Goal: Find specific page/section: Find specific page/section

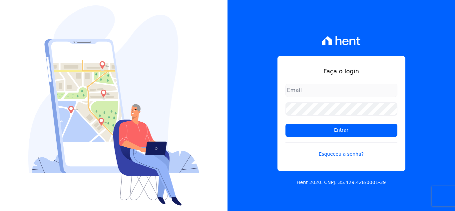
click at [327, 86] on input "email" at bounding box center [342, 90] width 112 height 13
type input "[PERSON_NAME][EMAIL_ADDRESS][PERSON_NAME][DOMAIN_NAME]"
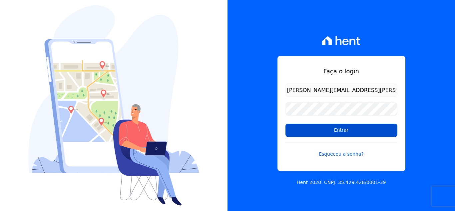
click at [353, 128] on input "Entrar" at bounding box center [342, 130] width 112 height 13
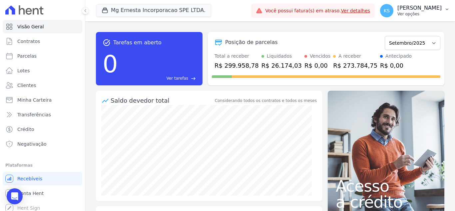
click at [433, 12] on p "Ver opções" at bounding box center [420, 13] width 44 height 5
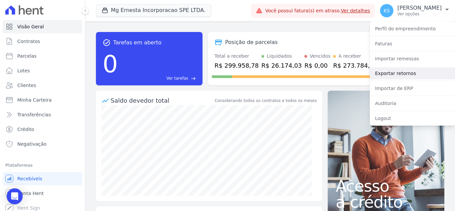
click at [398, 74] on link "Exportar retornos" at bounding box center [412, 73] width 85 height 12
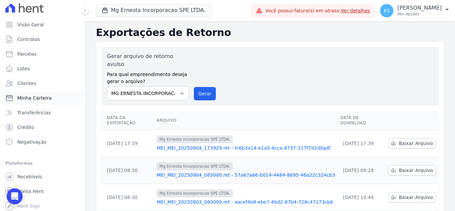
scroll to position [4, 0]
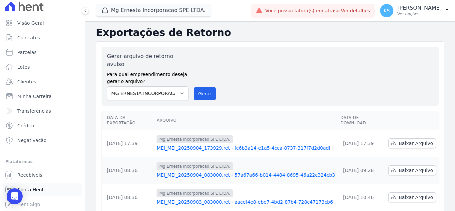
drag, startPoint x: 29, startPoint y: 188, endPoint x: 47, endPoint y: 174, distance: 23.3
click at [29, 189] on span "Conta Hent" at bounding box center [30, 189] width 26 height 7
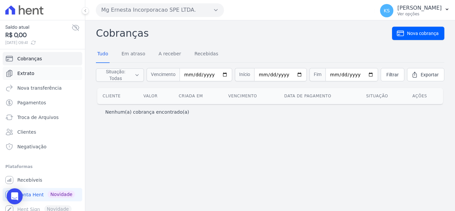
click at [25, 72] on span "Extrato" at bounding box center [25, 73] width 17 height 7
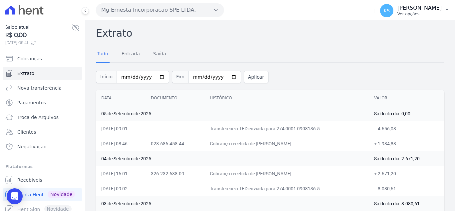
click at [427, 7] on p "Kelly Silva" at bounding box center [420, 8] width 44 height 7
click at [427, 12] on p "Ver opções" at bounding box center [420, 13] width 44 height 5
click at [435, 12] on p "Ver opções" at bounding box center [420, 13] width 44 height 5
click at [248, 52] on div "Tudo Entrada Saída" at bounding box center [270, 54] width 349 height 16
click at [28, 13] on icon at bounding box center [24, 9] width 38 height 9
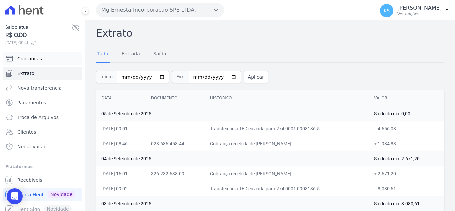
click at [31, 62] on link "Cobranças" at bounding box center [43, 58] width 80 height 13
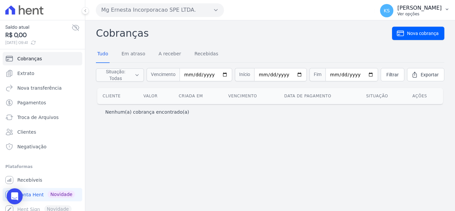
click at [425, 8] on p "Kelly Silva" at bounding box center [420, 8] width 44 height 7
click at [297, 8] on div "Mg Ernesta Incorporacao SPE LTDA. Você possui apenas um empreendimento Aplicar" at bounding box center [234, 10] width 276 height 21
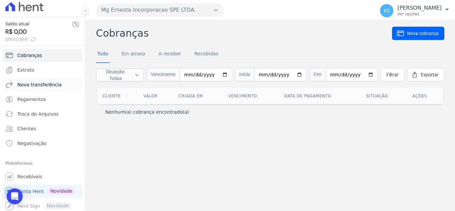
scroll to position [5, 0]
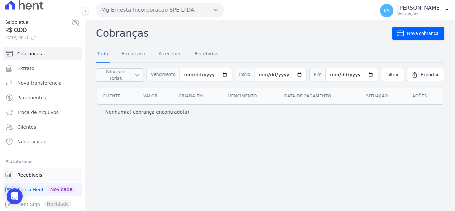
click at [30, 176] on span "Recebíveis" at bounding box center [29, 175] width 25 height 7
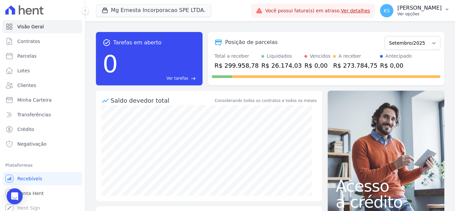
click at [423, 13] on p "Ver opções" at bounding box center [420, 13] width 44 height 5
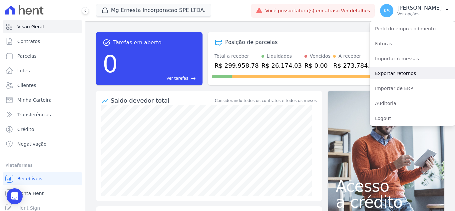
click at [410, 74] on link "Exportar retornos" at bounding box center [412, 73] width 85 height 12
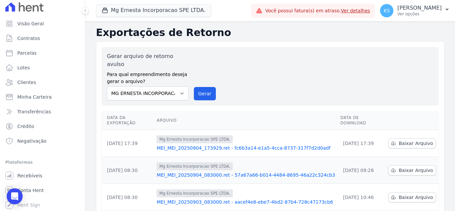
scroll to position [4, 0]
click at [31, 189] on span "Conta Hent" at bounding box center [30, 189] width 26 height 7
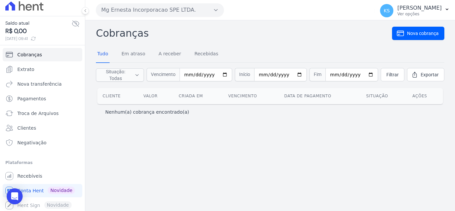
scroll to position [5, 0]
click at [32, 174] on span "Recebíveis" at bounding box center [29, 175] width 25 height 7
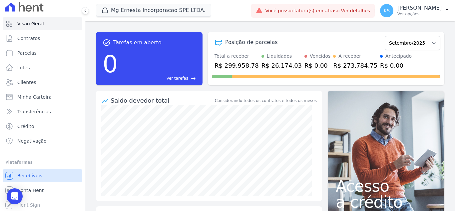
scroll to position [4, 0]
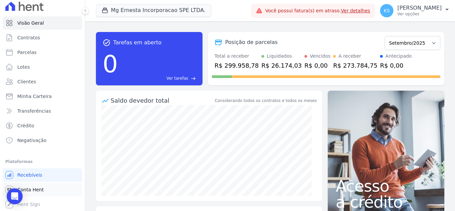
click at [31, 189] on span "Conta Hent" at bounding box center [30, 189] width 26 height 7
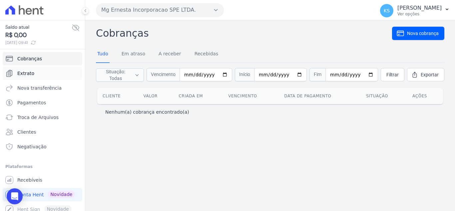
click at [31, 77] on link "Extrato" at bounding box center [43, 73] width 80 height 13
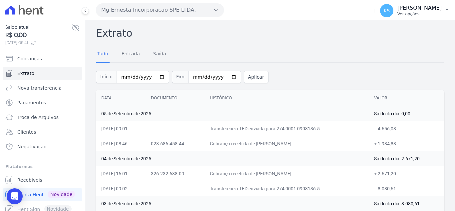
click at [422, 11] on p "Kelly Silva" at bounding box center [420, 8] width 44 height 7
click at [312, 37] on h2 "Extrato" at bounding box center [270, 33] width 349 height 15
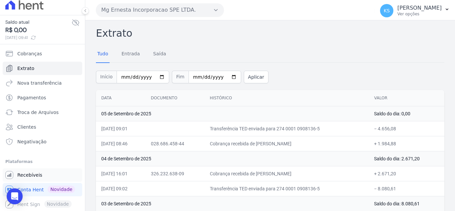
click at [26, 176] on span "Recebíveis" at bounding box center [29, 175] width 25 height 7
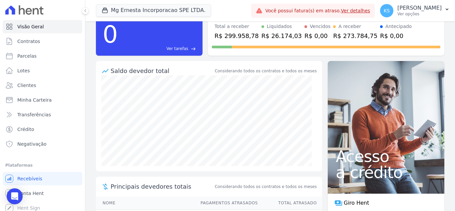
scroll to position [29, 0]
